Goal: Task Accomplishment & Management: Manage account settings

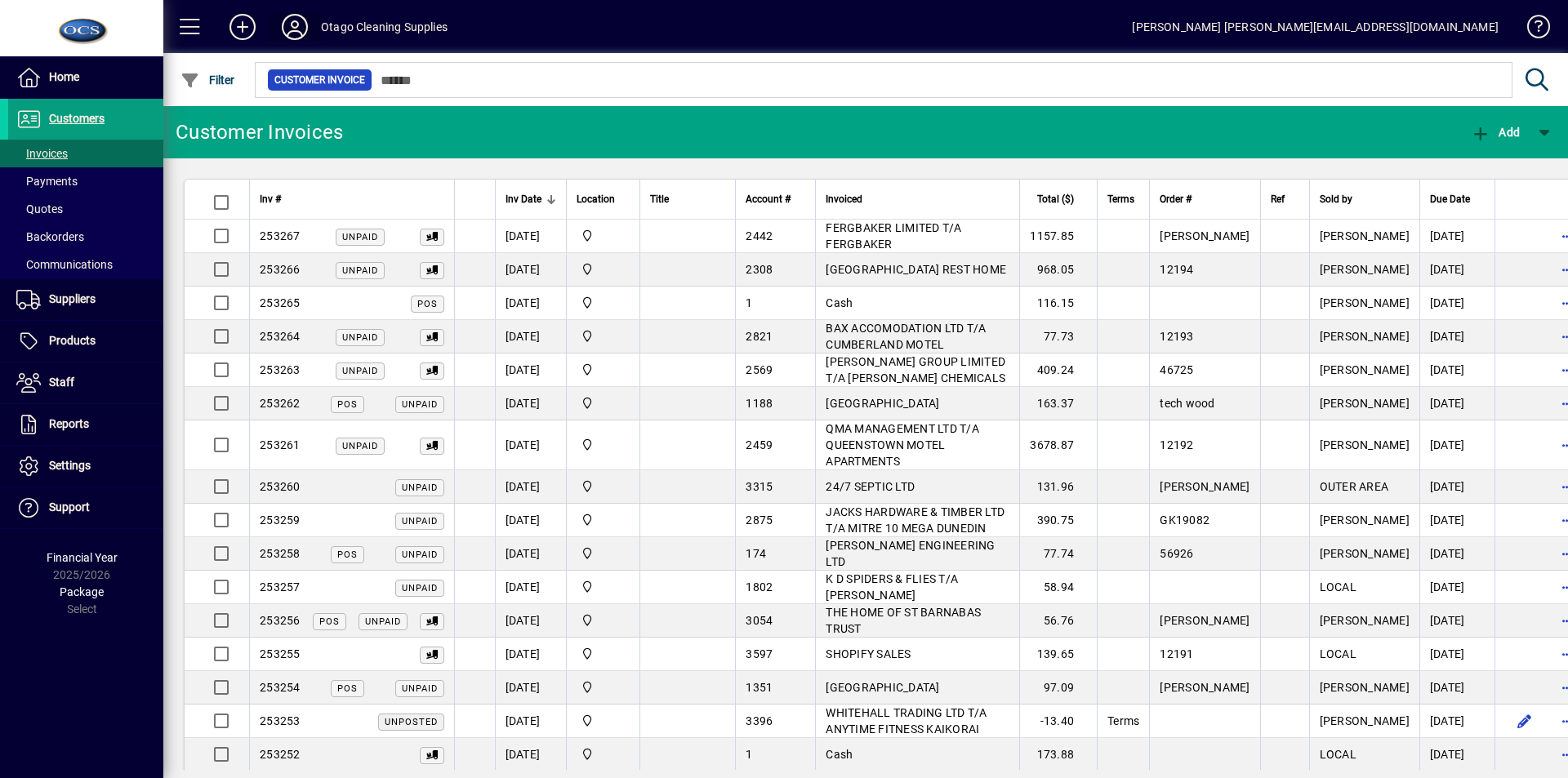
click at [298, 25] on icon at bounding box center [294, 27] width 33 height 26
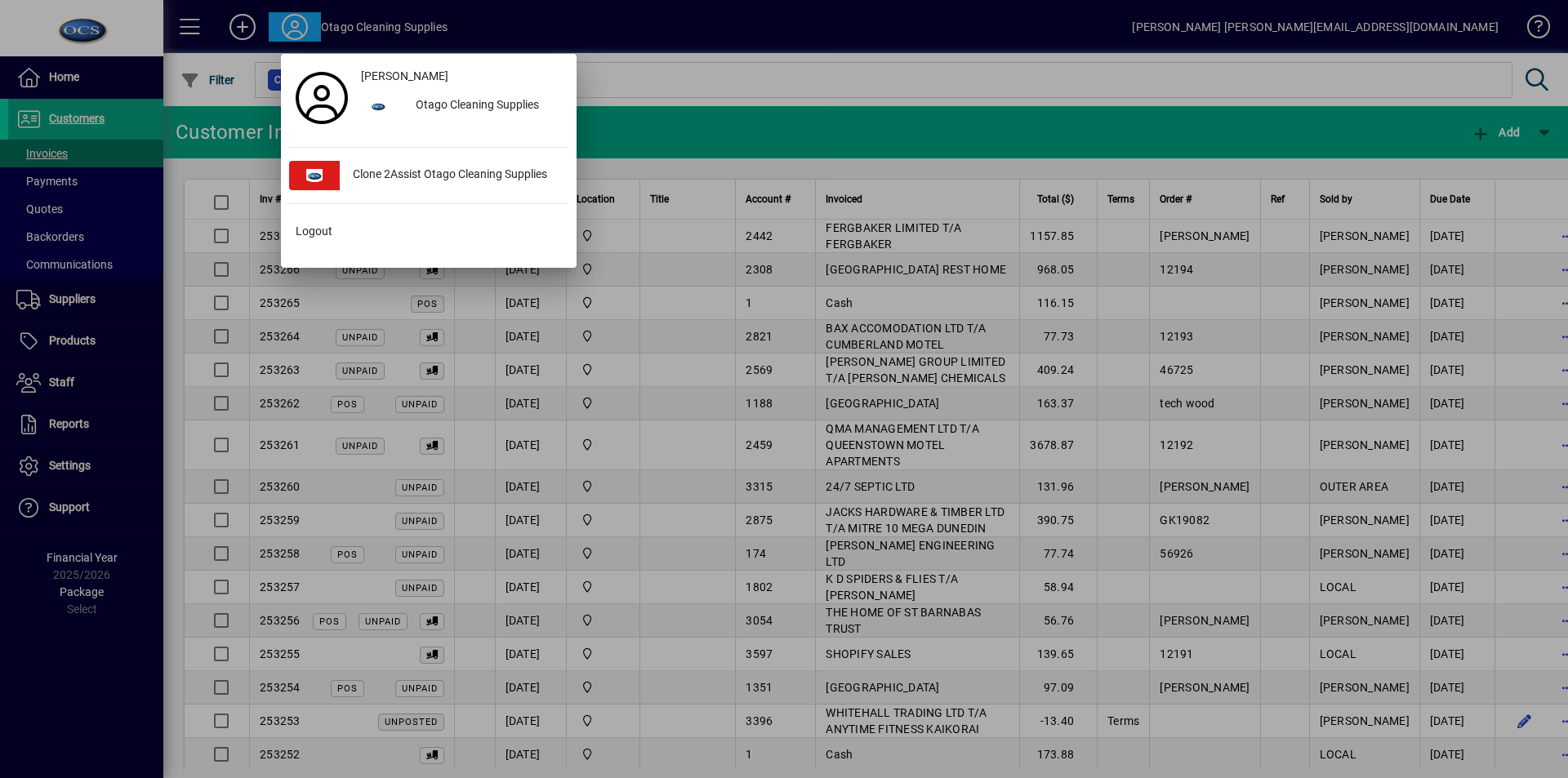
click at [646, 132] on div at bounding box center [784, 389] width 1568 height 778
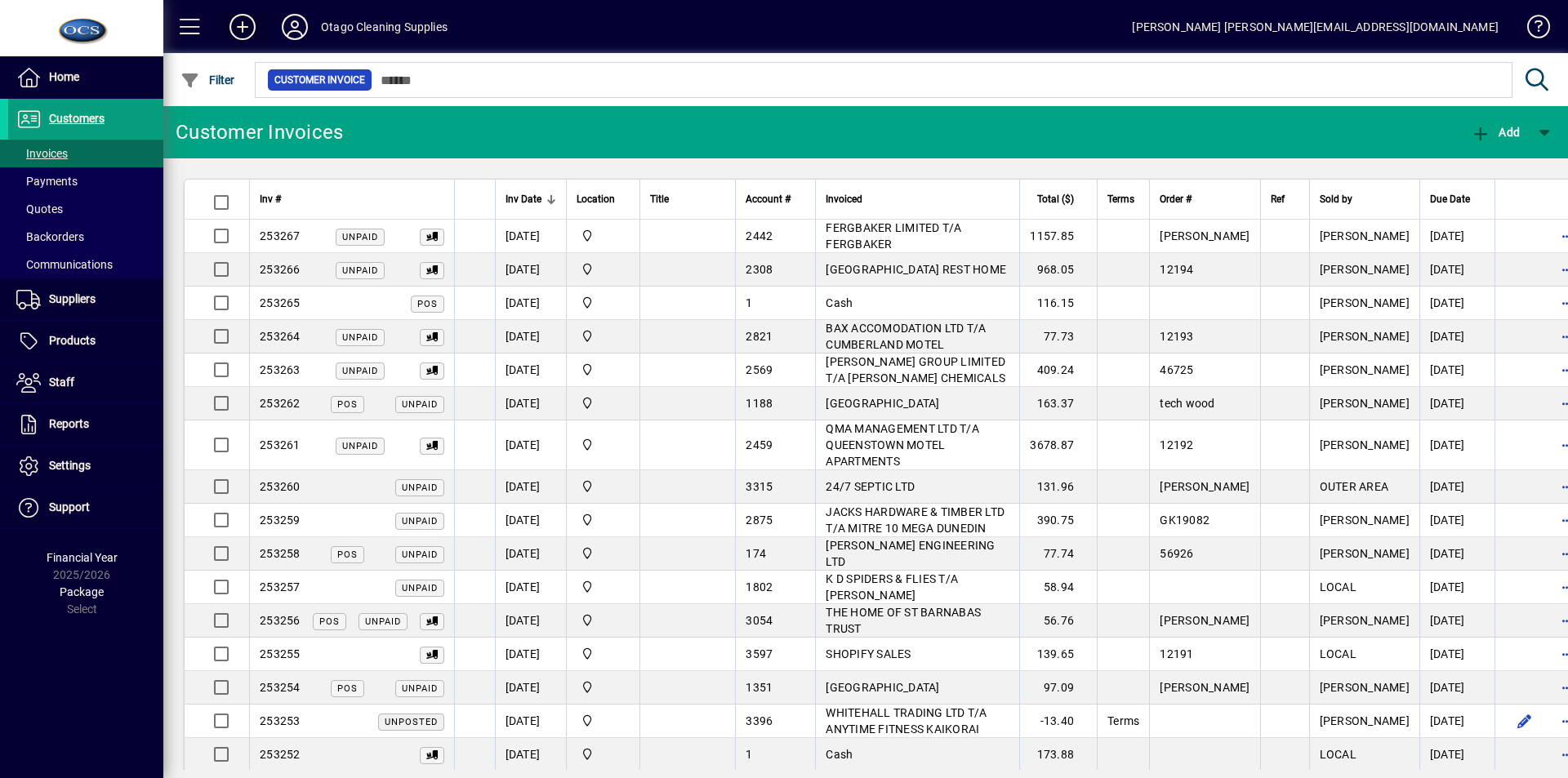
click at [240, 26] on icon at bounding box center [242, 27] width 33 height 26
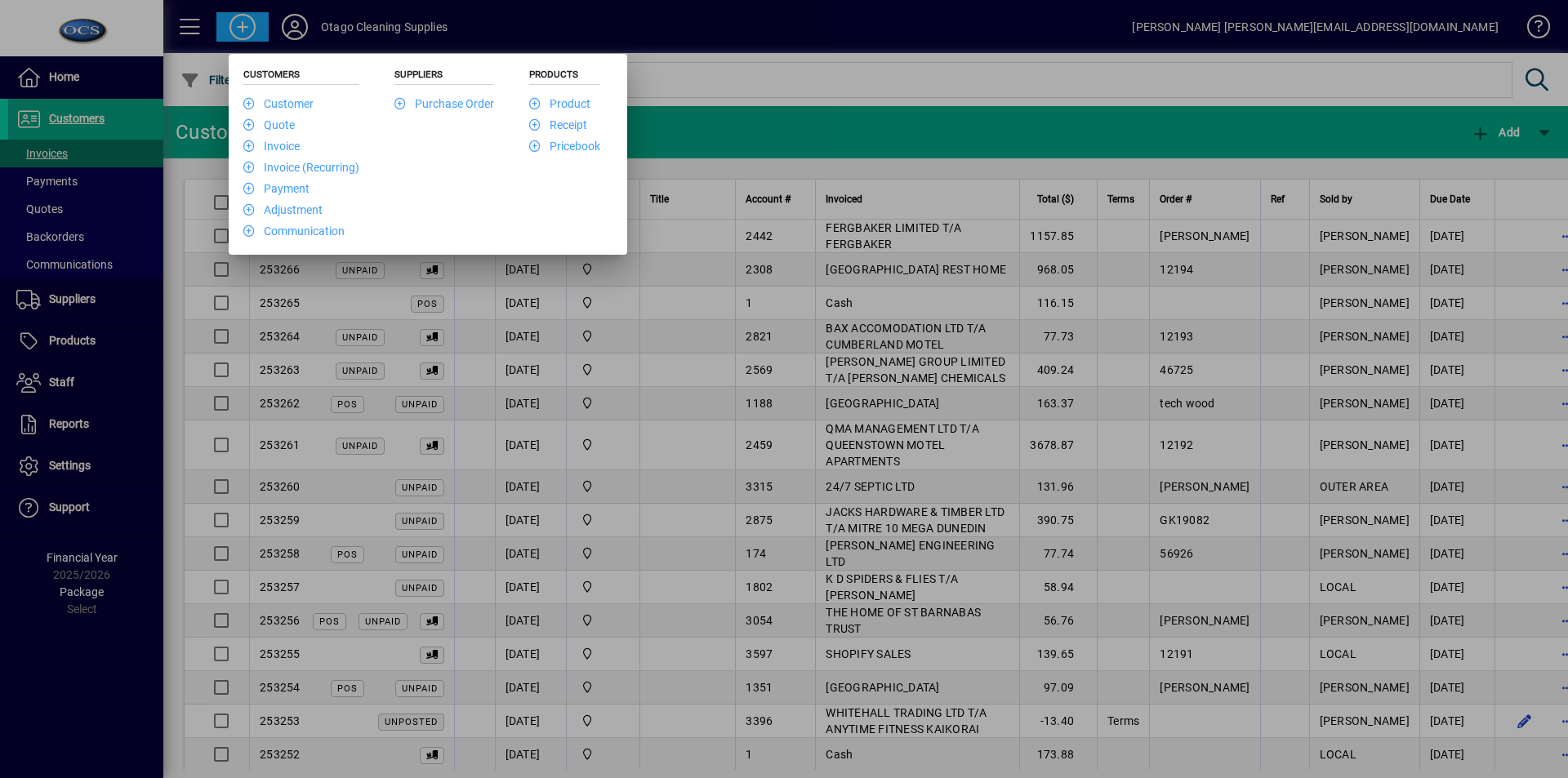
click at [309, 31] on div at bounding box center [784, 389] width 1568 height 778
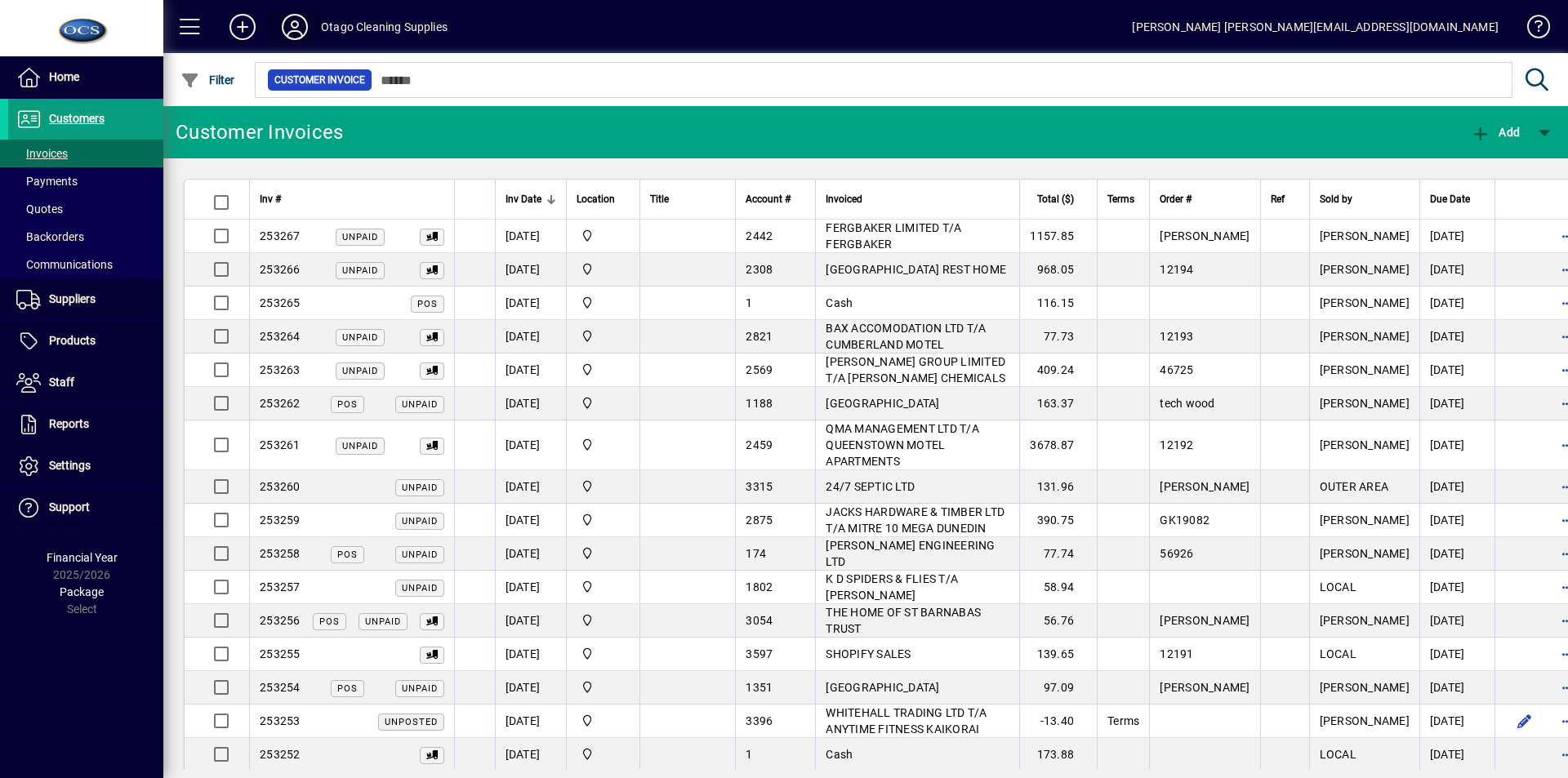
click at [309, 31] on icon at bounding box center [294, 27] width 33 height 26
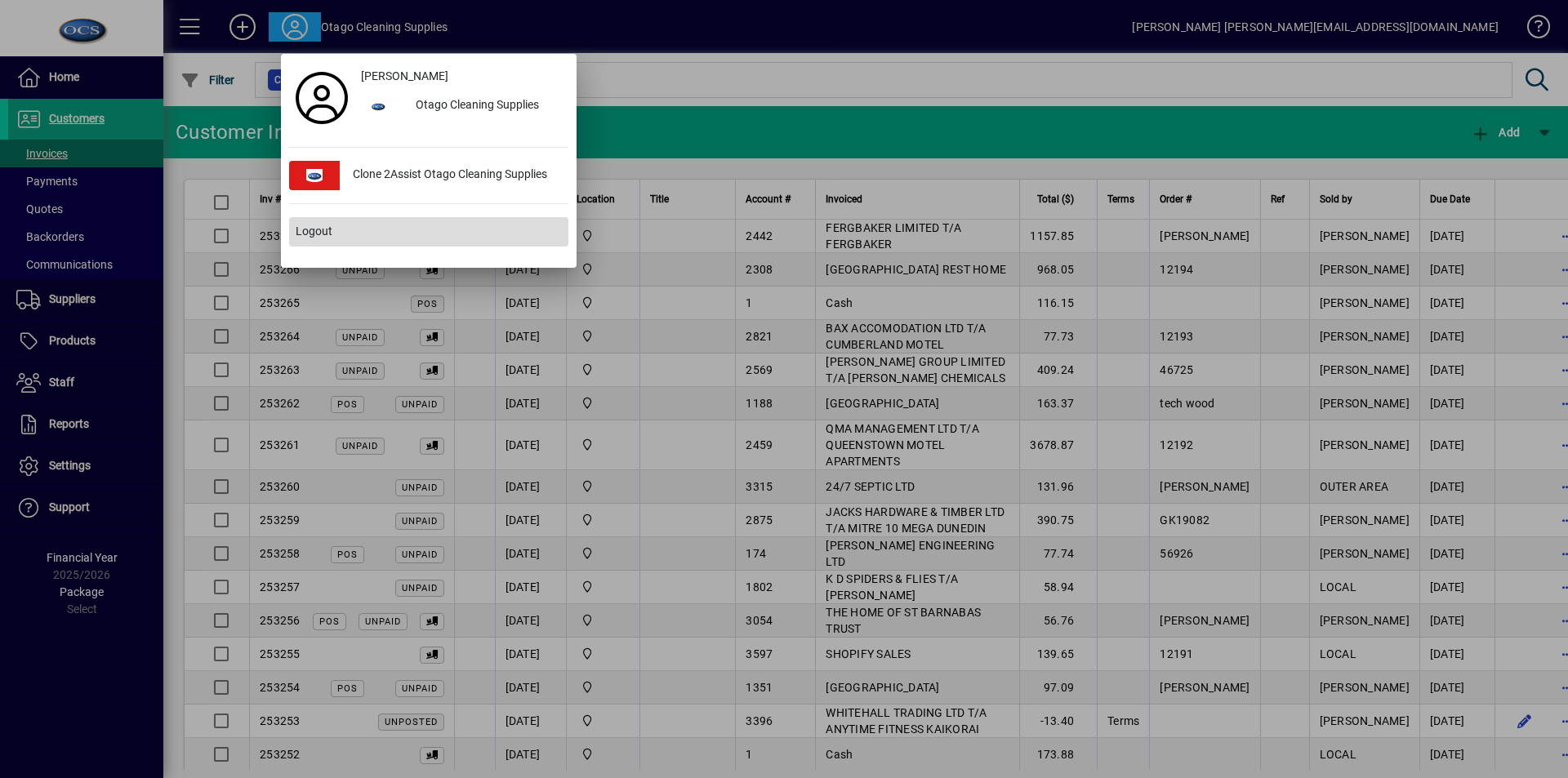
click at [323, 237] on span "Logout" at bounding box center [314, 231] width 37 height 17
